Goal: Transaction & Acquisition: Purchase product/service

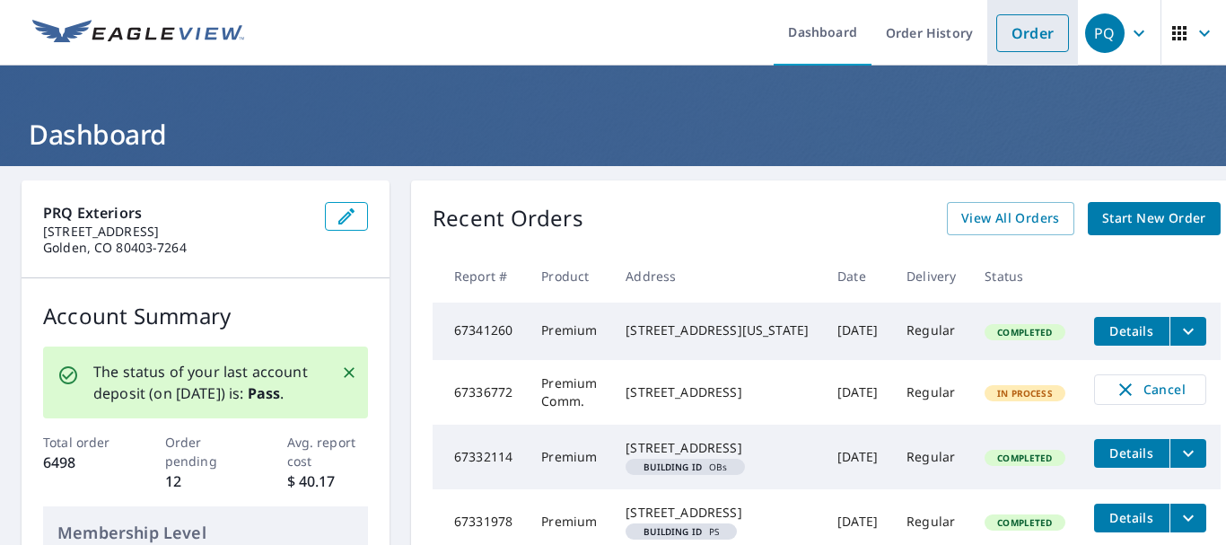
click at [1014, 26] on link "Order" at bounding box center [1033, 33] width 73 height 38
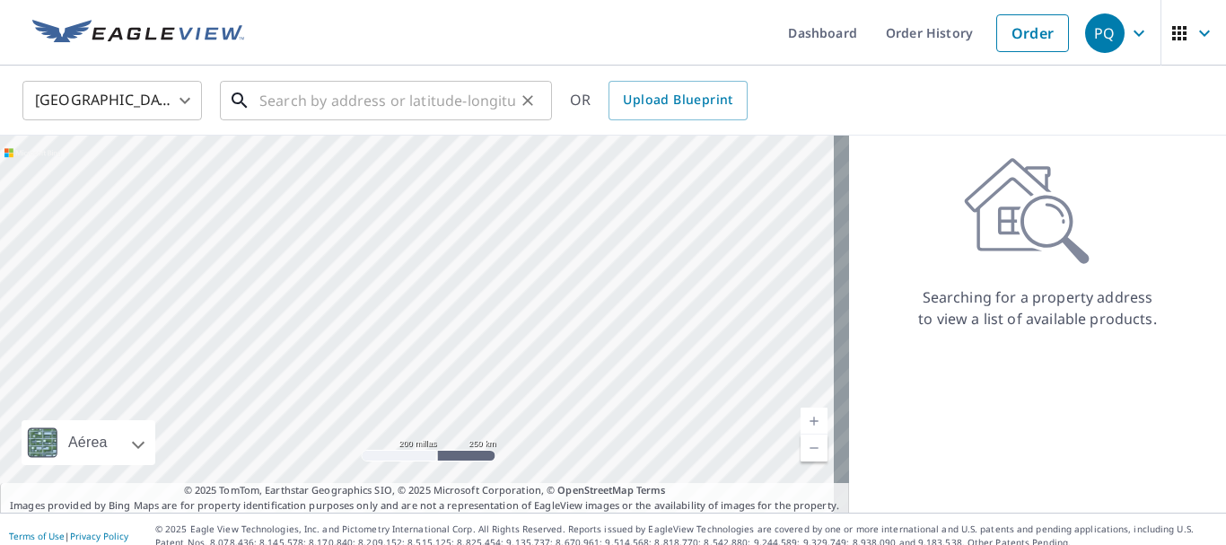
click at [365, 100] on input "text" at bounding box center [387, 100] width 256 height 50
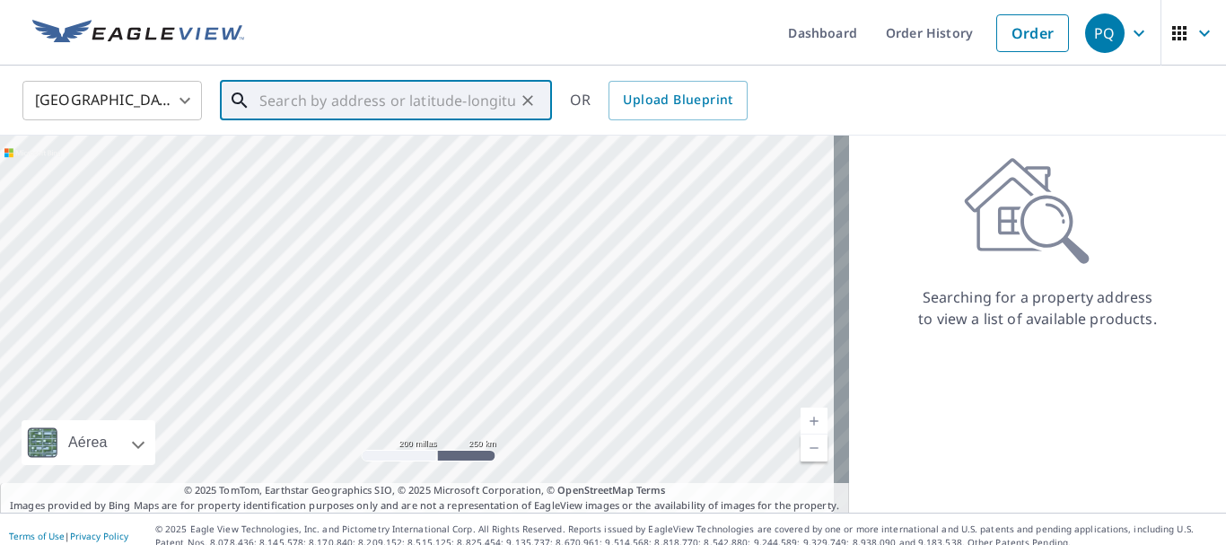
paste input "2923 Pioneer"
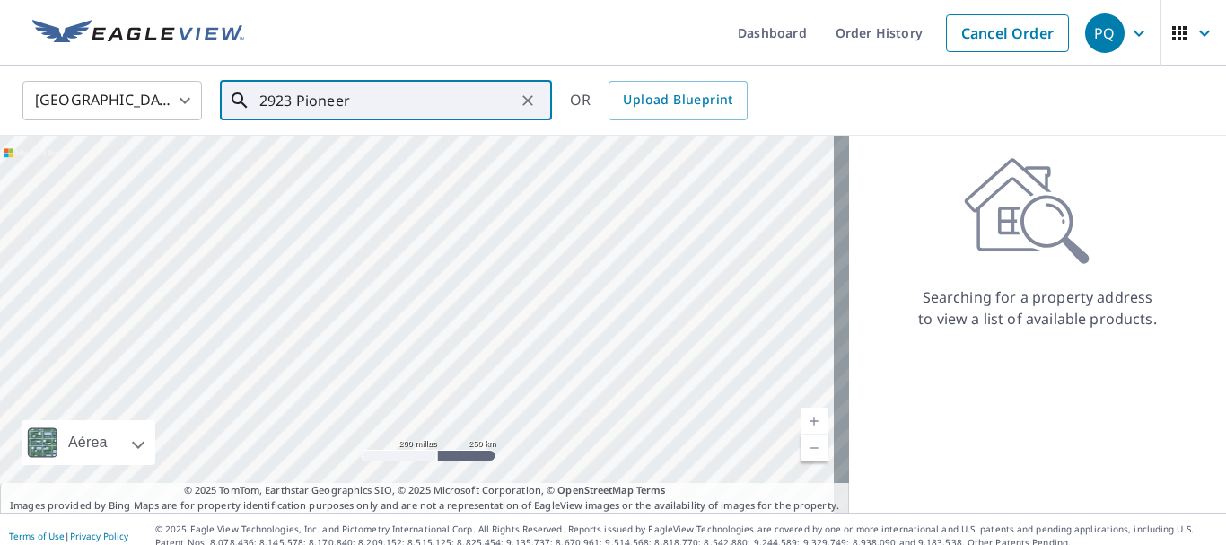
click at [382, 107] on input "2923 Pioneer" at bounding box center [387, 100] width 256 height 50
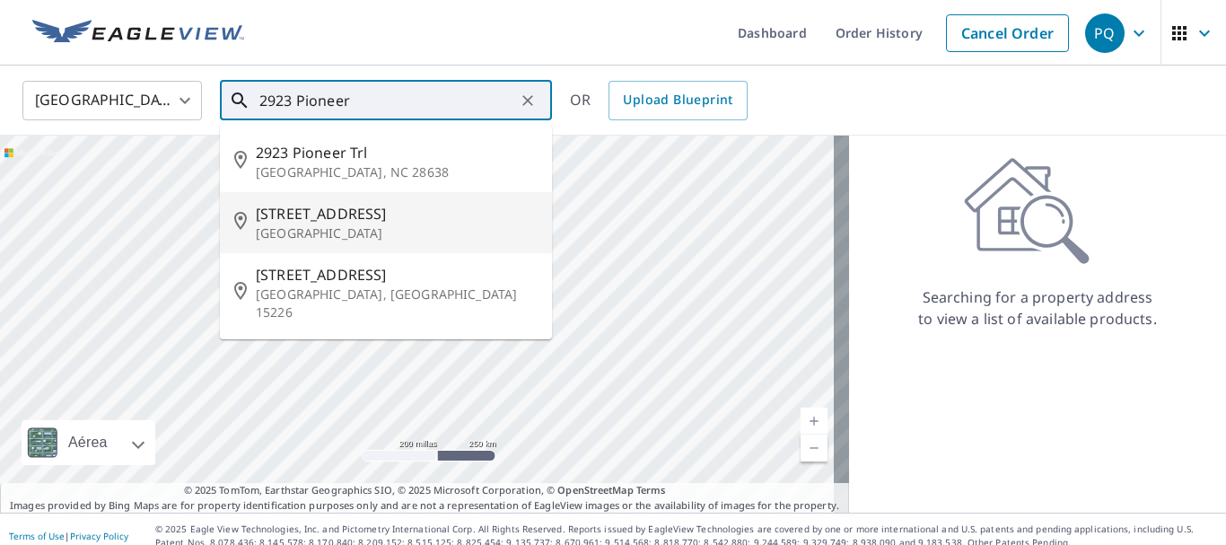
click at [349, 213] on span "[STREET_ADDRESS]" at bounding box center [397, 214] width 282 height 22
type input "[STREET_ADDRESS]"
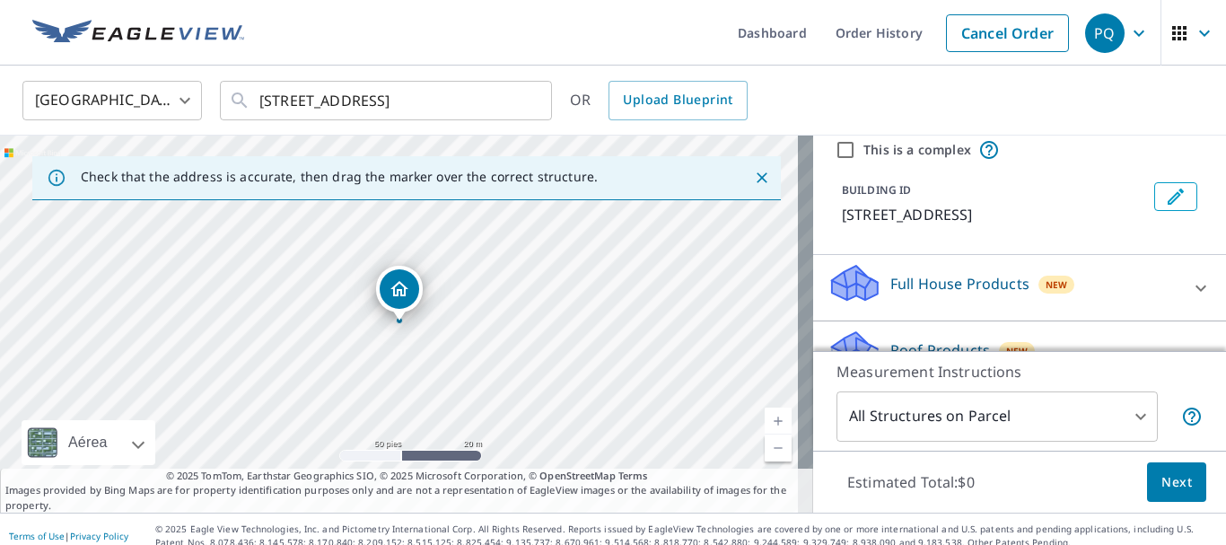
scroll to position [180, 0]
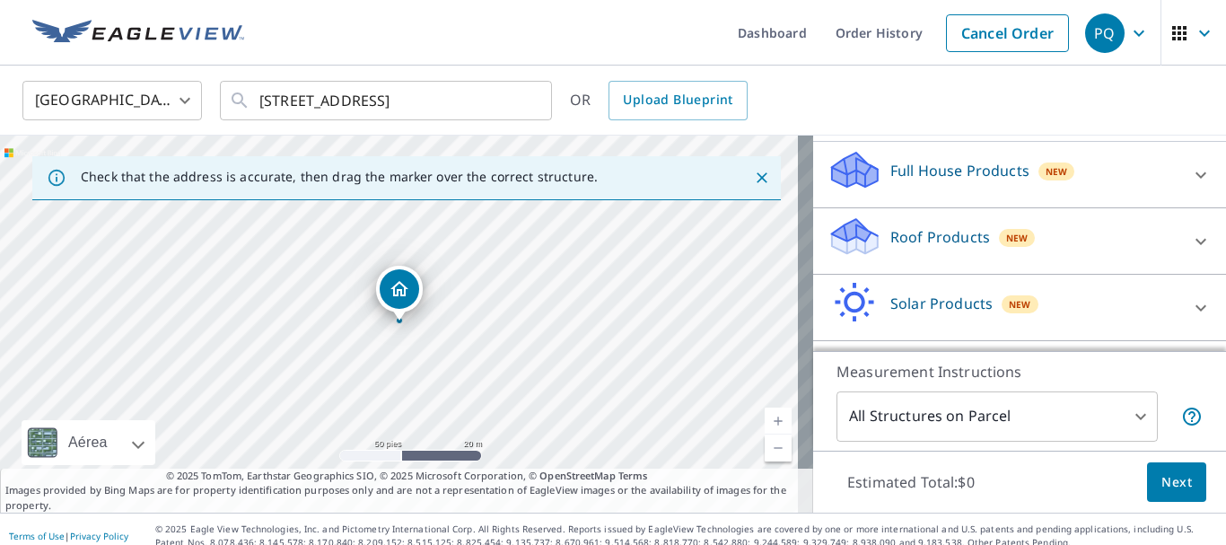
click at [975, 238] on div "Roof Products New" at bounding box center [1004, 240] width 352 height 51
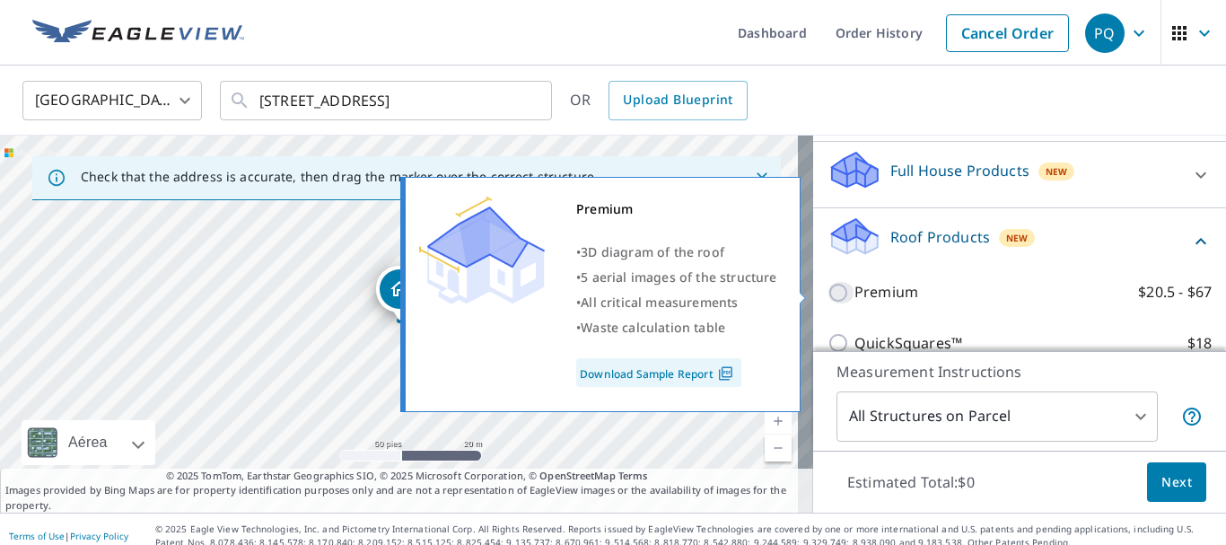
click at [830, 291] on input "Premium $20.5 - $67" at bounding box center [841, 293] width 27 height 22
checkbox input "true"
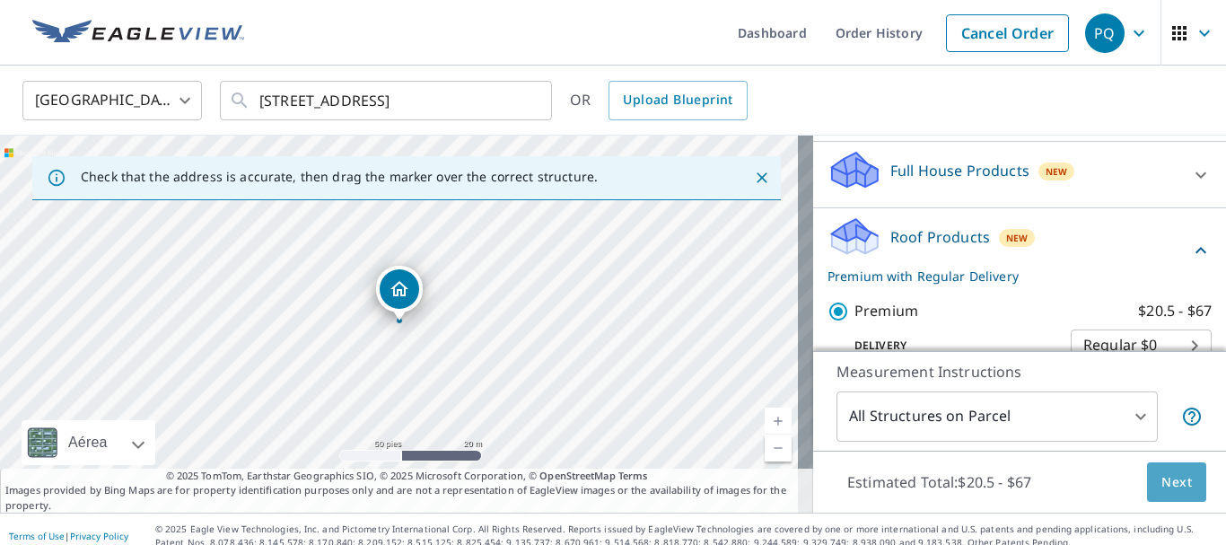
click at [1162, 487] on span "Next" at bounding box center [1177, 482] width 31 height 22
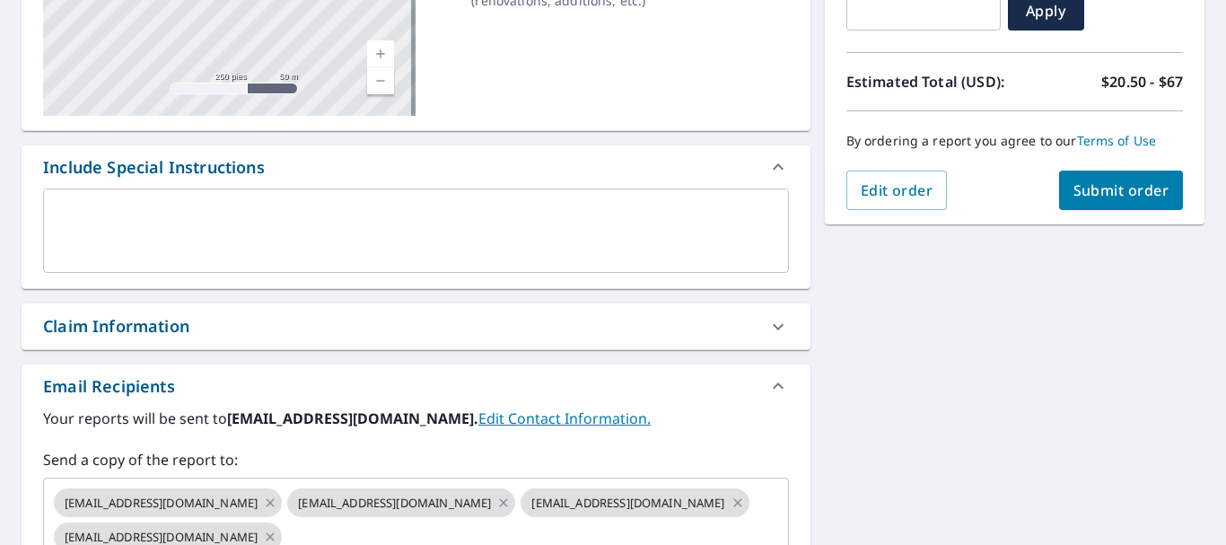
scroll to position [359, 0]
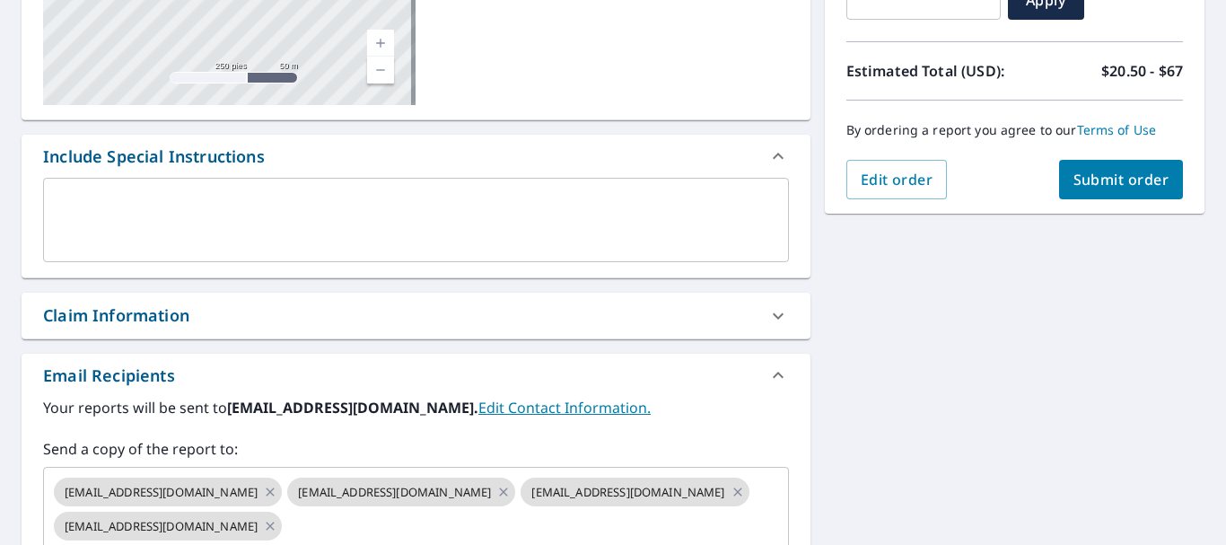
click at [123, 330] on div "Claim Information" at bounding box center [416, 316] width 789 height 46
checkbox input "true"
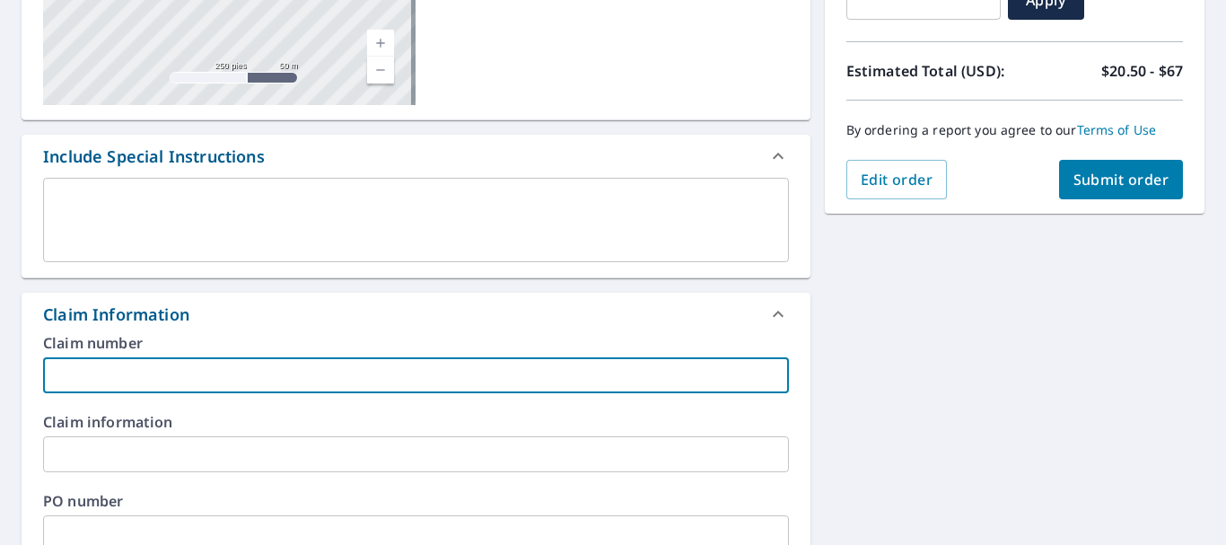
click at [124, 372] on input "text" at bounding box center [416, 375] width 746 height 36
paste input "8551 [PERSON_NAME]"
type input "8551 [PERSON_NAME]"
checkbox input "true"
type input "8551 [PERSON_NAME]"
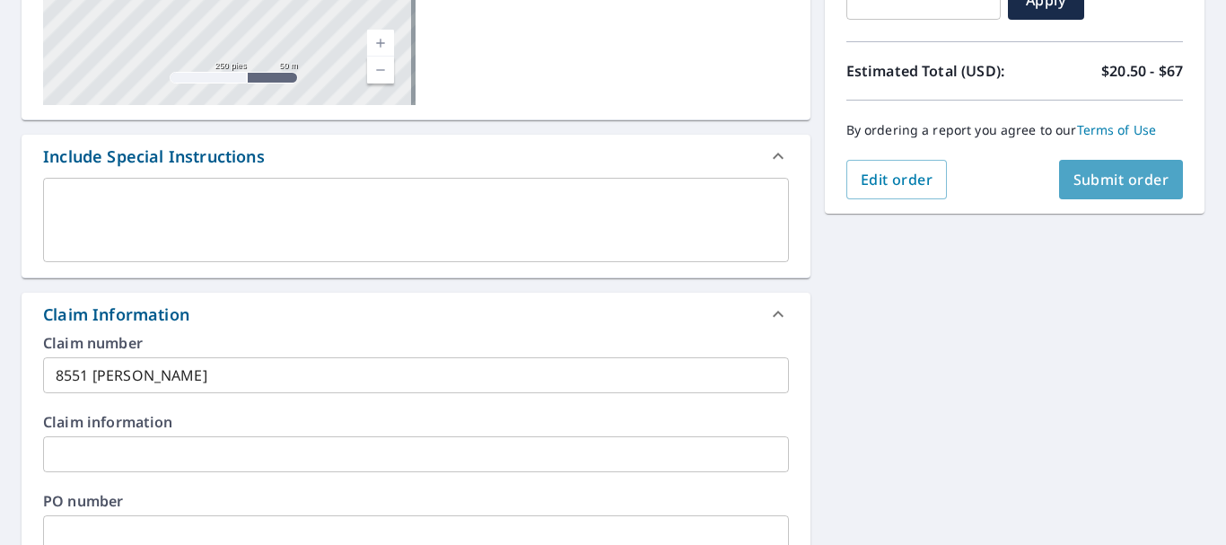
click at [1119, 190] on button "Submit order" at bounding box center [1121, 180] width 125 height 40
checkbox input "true"
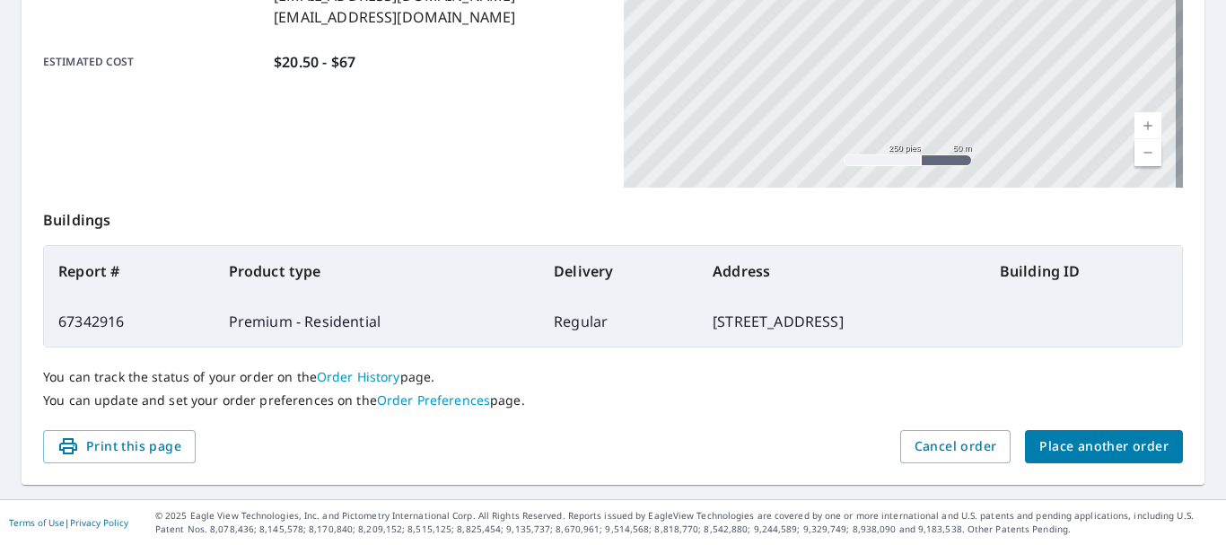
click at [1116, 444] on span "Place another order" at bounding box center [1104, 446] width 129 height 22
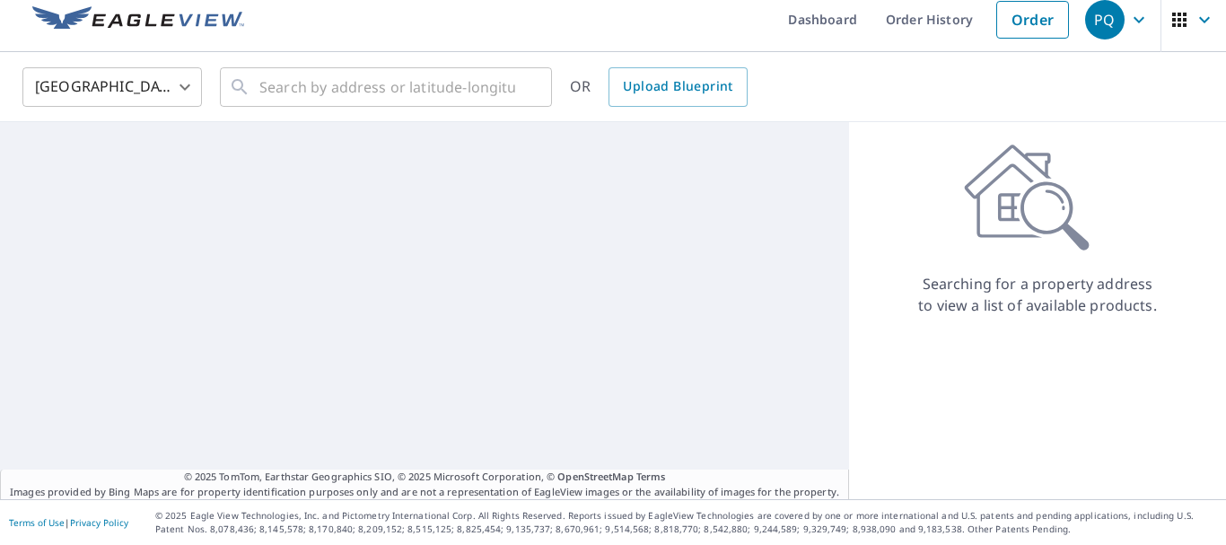
scroll to position [13, 0]
